Goal: Task Accomplishment & Management: Complete application form

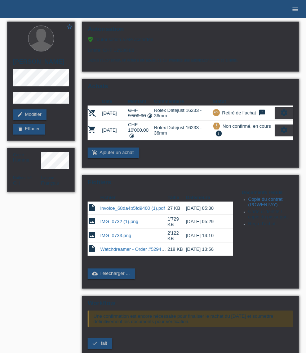
click at [294, 11] on icon "menu" at bounding box center [294, 9] width 7 height 7
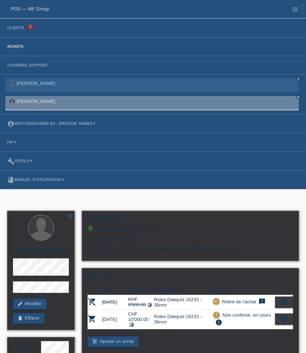
click at [18, 48] on link "Achats" at bounding box center [15, 46] width 23 height 4
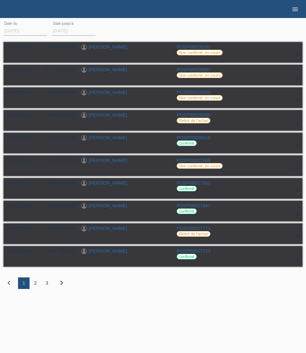
click at [295, 9] on icon "menu" at bounding box center [294, 9] width 7 height 7
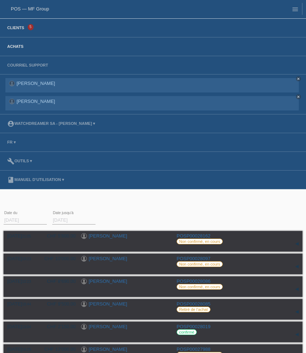
click at [21, 27] on link "Clients" at bounding box center [16, 28] width 24 height 4
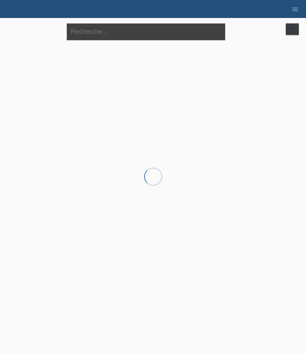
click at [103, 38] on input "text" at bounding box center [146, 31] width 158 height 17
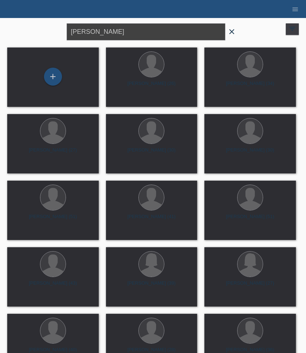
type input "studer"
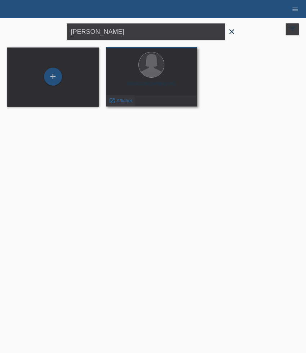
click at [125, 101] on span "Afficher" at bounding box center [124, 100] width 16 height 5
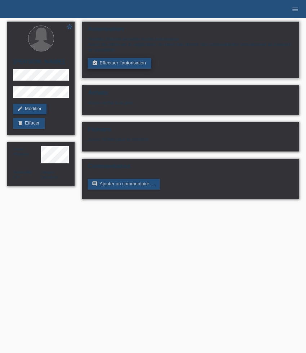
click at [121, 62] on link "assignment_turned_in Effectuer l’autorisation" at bounding box center [118, 63] width 63 height 11
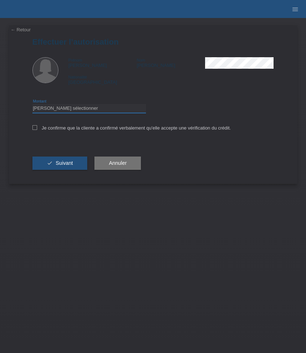
click at [86, 108] on select "Veuillez sélectionner CHF 1.00 - CHF 499.00 CHF 500.00 - CHF 1'999.00 CHF 2'000…" at bounding box center [88, 108] width 113 height 9
select select "3"
click at [32, 105] on select "Veuillez sélectionner CHF 1.00 - CHF 499.00 CHF 500.00 - CHF 1'999.00 CHF 2'000…" at bounding box center [88, 108] width 113 height 9
click at [66, 130] on label "Je confirme que la cliente a confirmé verbalement qu'elle accepte une vérificat…" at bounding box center [131, 127] width 198 height 5
click at [37, 130] on input "Je confirme que la cliente a confirmé verbalement qu'elle accepte une vérificat…" at bounding box center [34, 127] width 5 height 5
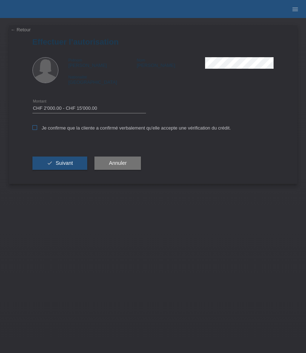
checkbox input "true"
click at [66, 161] on button "check Suivant" at bounding box center [59, 164] width 55 height 14
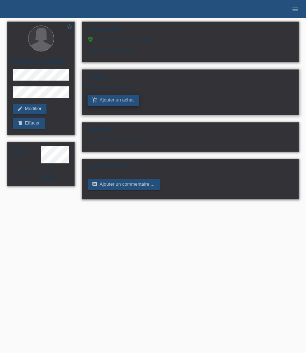
click at [108, 103] on link "add_shopping_cart Ajouter un achat" at bounding box center [112, 100] width 51 height 11
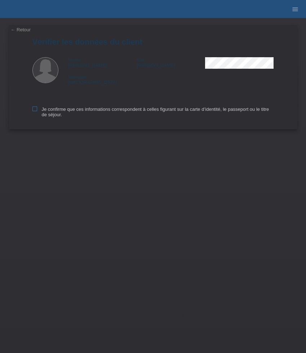
click at [49, 111] on label "Je confirme que ces informations correspondent à celles figurant sur la carte d…" at bounding box center [152, 112] width 241 height 11
click at [37, 111] on input "Je confirme que ces informations correspondent à celles figurant sur la carte d…" at bounding box center [34, 109] width 5 height 5
checkbox input "true"
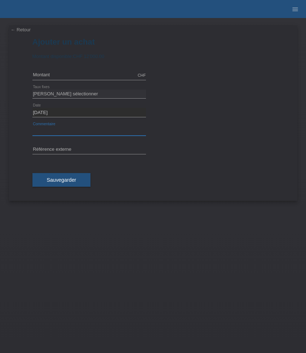
click at [68, 132] on input "text" at bounding box center [88, 131] width 113 height 9
paste input "LOEV Princess Tennis - White gold, M LVPCTN25BL-WG"
type input "LOEV Princess Tennis - White gold, M LVPCTN25BL-WG"
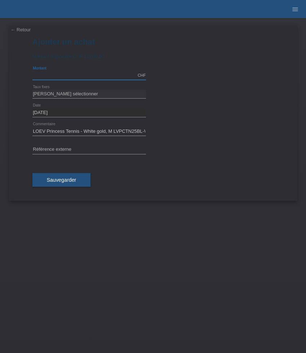
click at [79, 79] on input "text" at bounding box center [88, 75] width 113 height 9
type input "7700.00"
click at [70, 97] on select "[PERSON_NAME] sélectionner 6 versements 12 versements 24 versements 36 versemen…" at bounding box center [88, 94] width 113 height 9
select select "626"
click at [32, 90] on select "[PERSON_NAME] sélectionner 6 versements 12 versements 24 versements 36 versemen…" at bounding box center [88, 94] width 113 height 9
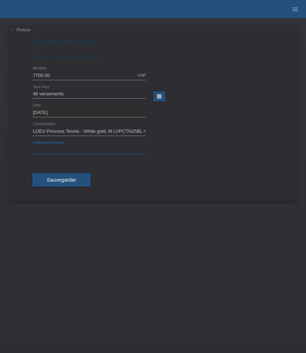
click at [82, 151] on input "text" at bounding box center [88, 149] width 113 height 9
paste input "520122"
type input "520122"
click at [67, 181] on span "Sauvegarder" at bounding box center [62, 180] width 30 height 6
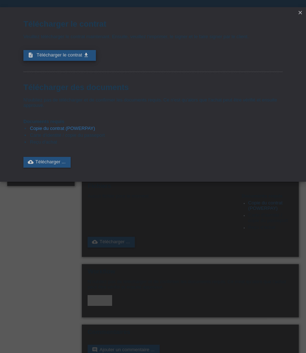
click at [80, 58] on span "Télécharger le contrat" at bounding box center [58, 54] width 45 height 5
click at [53, 168] on link "cloud_upload Télécharger ..." at bounding box center [46, 162] width 47 height 11
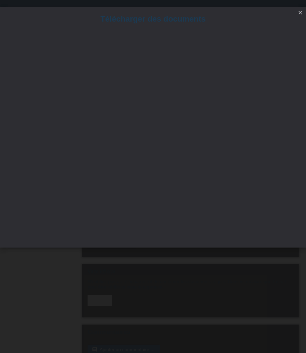
click at [301, 13] on icon "close" at bounding box center [300, 13] width 6 height 6
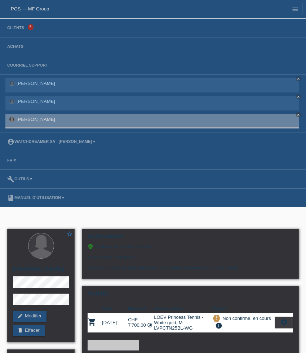
click at [158, 219] on body "POS — MF Group Clients 6 Achats Courriel Support [PERSON_NAME] close [PERSON_NA…" at bounding box center [153, 290] width 306 height 580
click at [295, 15] on li "menu" at bounding box center [293, 9] width 18 height 18
